Goal: Find specific page/section: Find specific page/section

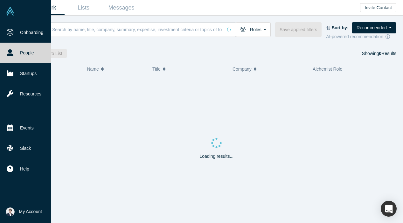
click at [9, 15] on img at bounding box center [10, 11] width 9 height 9
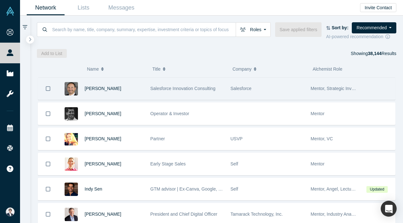
scroll to position [205, 0]
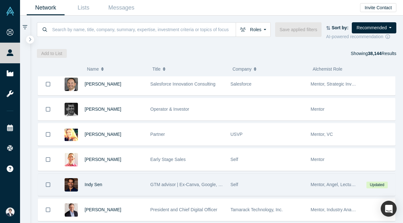
click at [239, 189] on div "Self" at bounding box center [267, 185] width 73 height 22
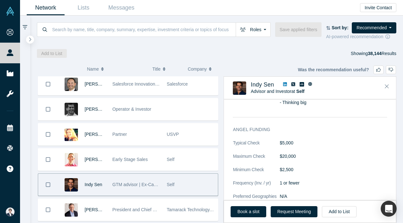
scroll to position [834, 0]
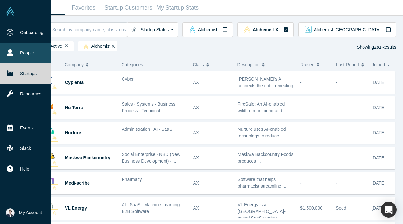
click at [8, 55] on icon at bounding box center [10, 52] width 7 height 7
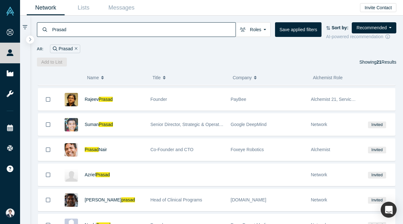
scroll to position [183, 0]
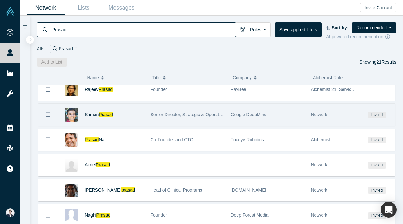
click at [128, 121] on div "Suman Prasad" at bounding box center [114, 115] width 59 height 22
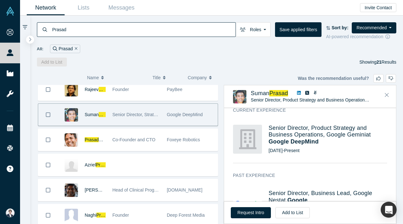
scroll to position [149, 0]
